Goal: Task Accomplishment & Management: Manage account settings

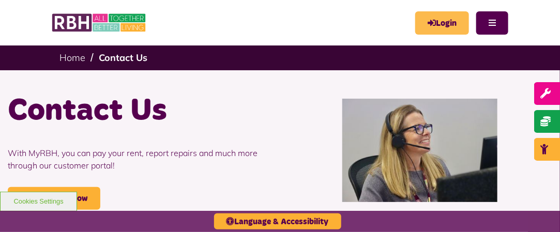
click at [0, 0] on icon "MyRBH" at bounding box center [0, 0] width 0 height 0
click at [435, 24] on link "Login" at bounding box center [442, 22] width 54 height 23
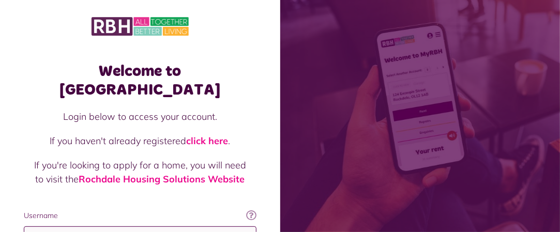
type input "**********"
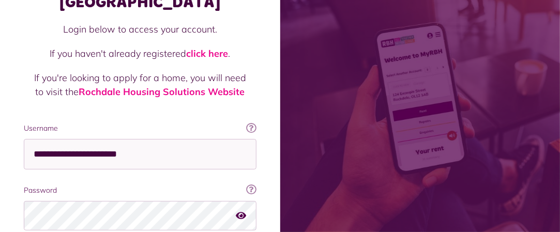
scroll to position [164, 0]
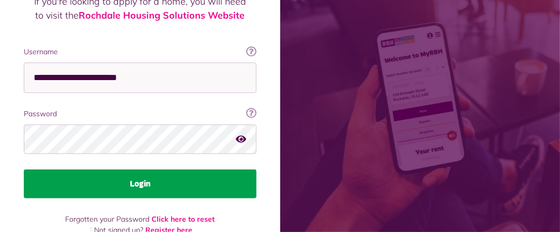
click at [159, 170] on button "Login" at bounding box center [140, 184] width 233 height 29
click at [154, 170] on button "Login" at bounding box center [140, 184] width 233 height 29
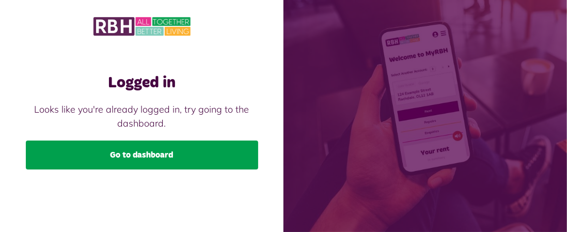
click at [169, 155] on link "Go to dashboard" at bounding box center [142, 155] width 233 height 29
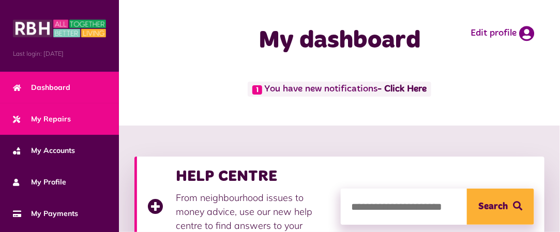
click at [63, 119] on span "My Repairs" at bounding box center [42, 119] width 58 height 11
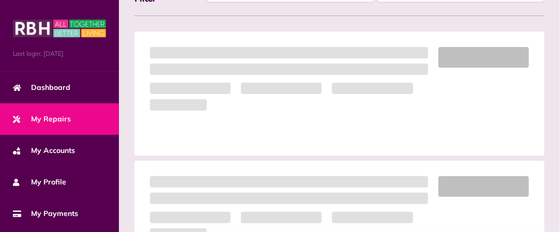
scroll to position [220, 0]
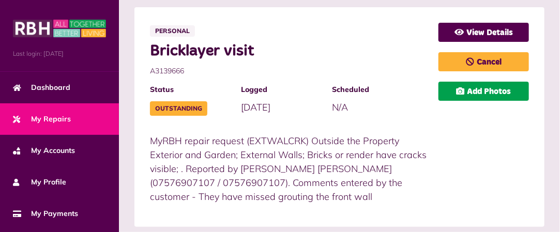
click at [493, 90] on link "Add Photos" at bounding box center [483, 91] width 90 height 19
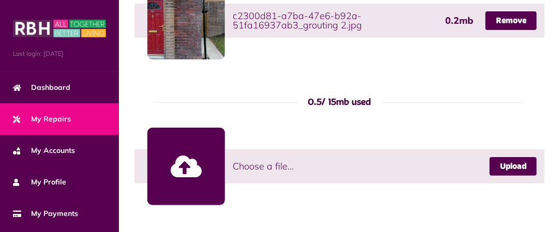
scroll to position [784, 0]
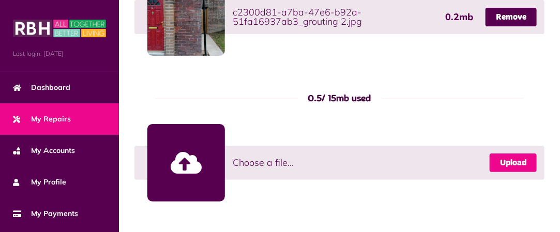
click at [515, 158] on link "Upload" at bounding box center [512, 163] width 47 height 19
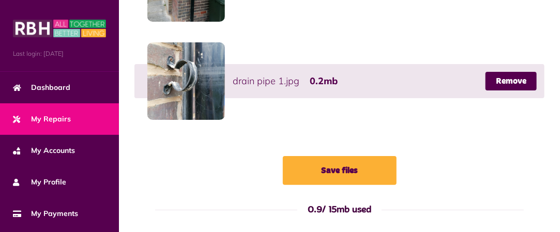
scroll to position [918, 0]
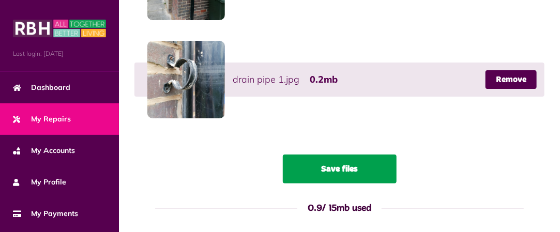
click at [366, 169] on button "Save files" at bounding box center [340, 169] width 114 height 29
